Goal: Book appointment/travel/reservation

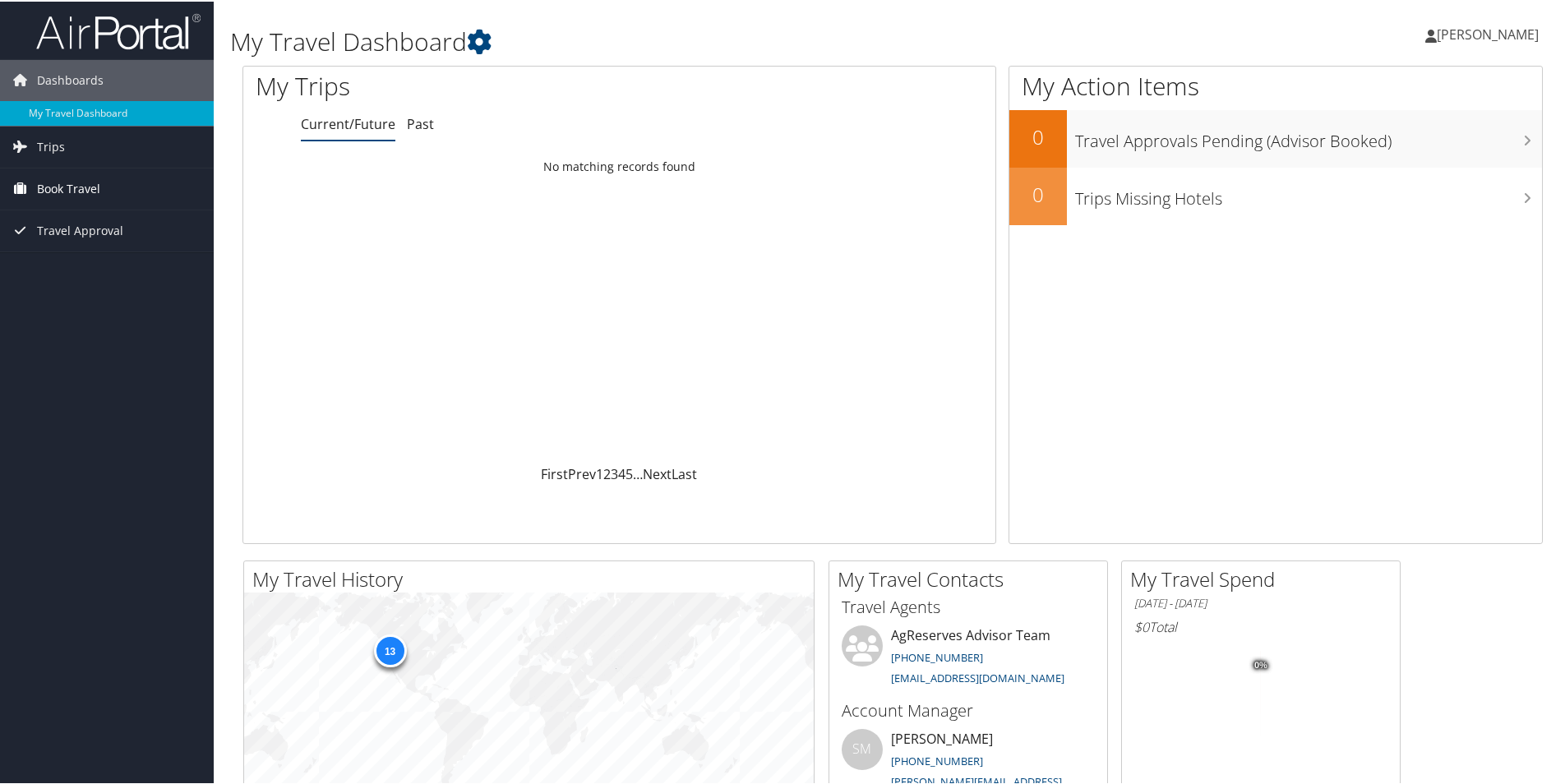
click at [64, 183] on span "Book Travel" at bounding box center [68, 187] width 63 height 41
click at [72, 266] on link "Book/Manage Online Trips" at bounding box center [106, 269] width 214 height 25
